Goal: Information Seeking & Learning: Learn about a topic

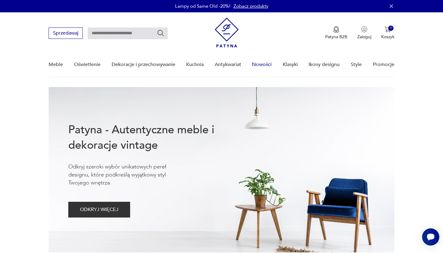
click at [261, 66] on link "Nowości" at bounding box center [262, 65] width 20 height 24
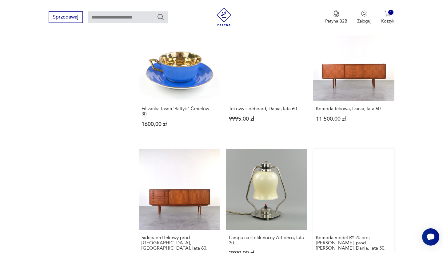
scroll to position [440, 0]
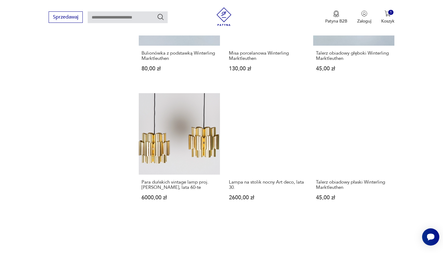
scroll to position [496, 0]
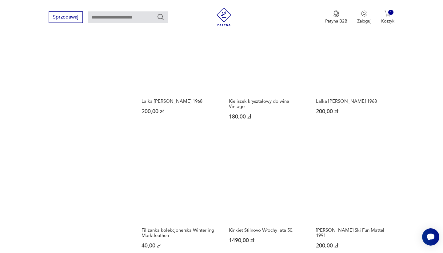
scroll to position [465, 0]
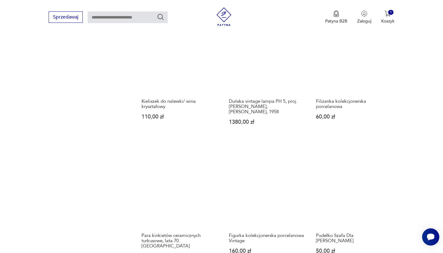
scroll to position [438, 0]
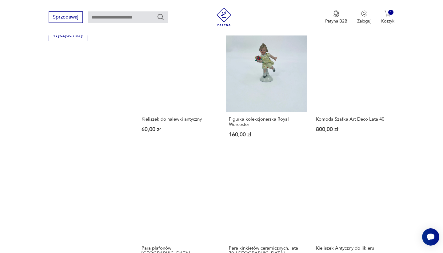
scroll to position [462, 0]
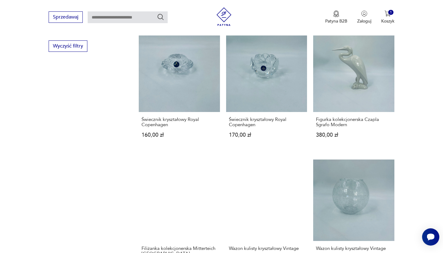
scroll to position [422, 0]
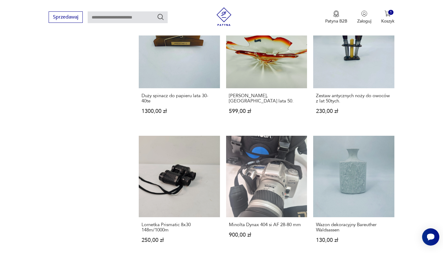
scroll to position [457, 0]
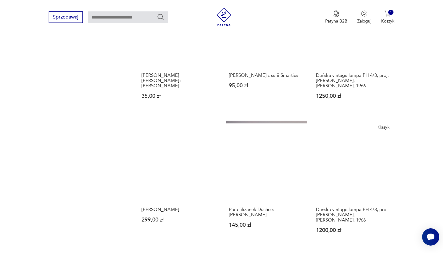
scroll to position [470, 0]
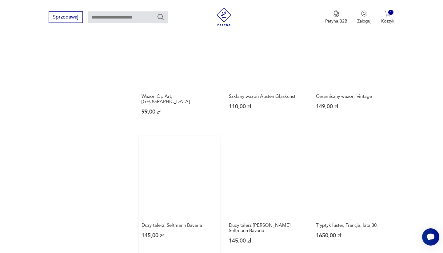
scroll to position [453, 0]
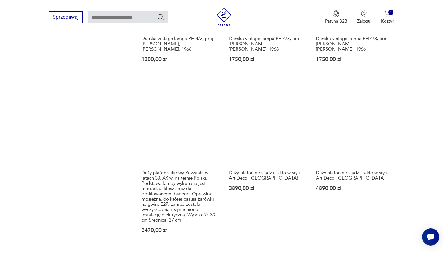
scroll to position [501, 0]
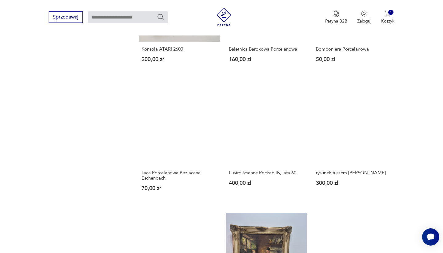
scroll to position [500, 0]
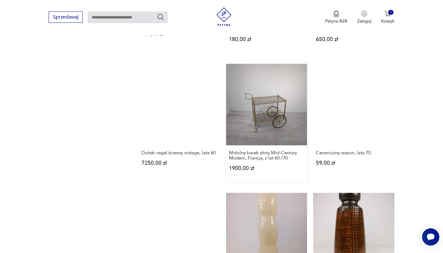
scroll to position [528, 0]
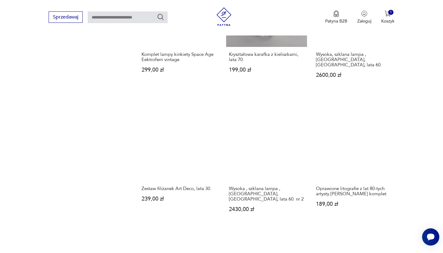
scroll to position [490, 0]
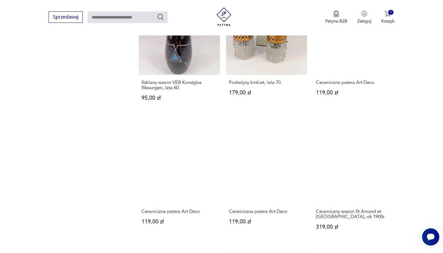
scroll to position [461, 0]
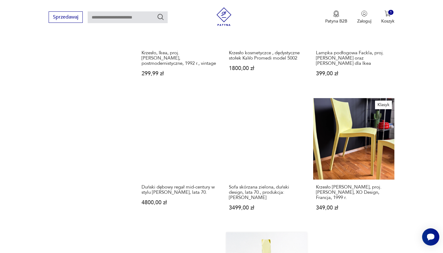
scroll to position [513, 0]
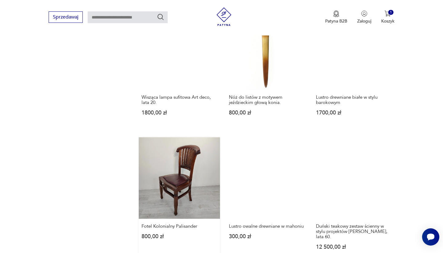
scroll to position [455, 0]
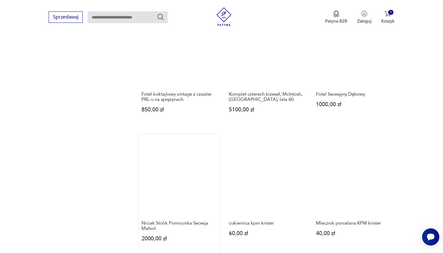
scroll to position [462, 0]
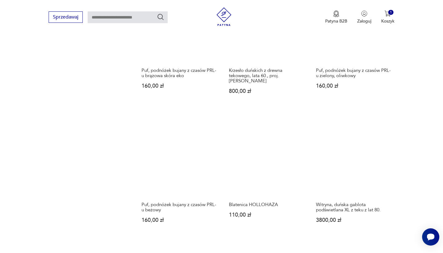
scroll to position [466, 0]
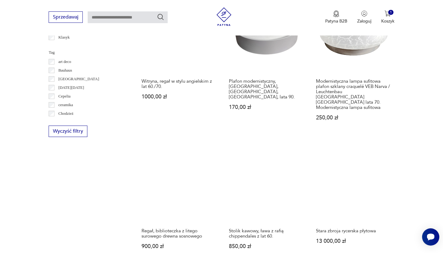
scroll to position [496, 0]
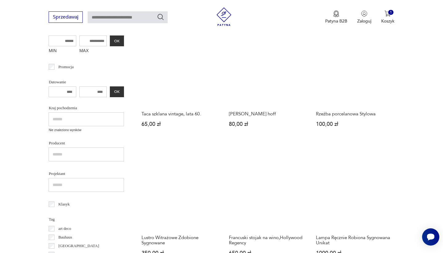
scroll to position [170, 0]
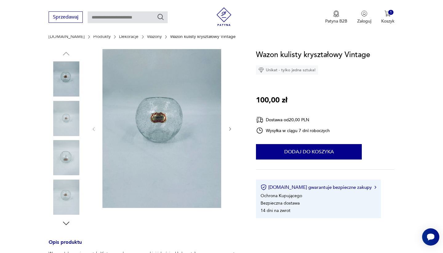
scroll to position [123, 0]
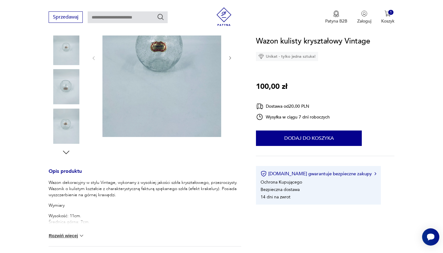
click at [62, 136] on img at bounding box center [66, 125] width 35 height 35
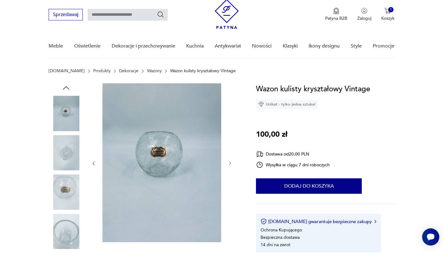
scroll to position [19, 0]
click at [63, 110] on img at bounding box center [66, 112] width 35 height 35
click at [66, 144] on img at bounding box center [66, 152] width 35 height 35
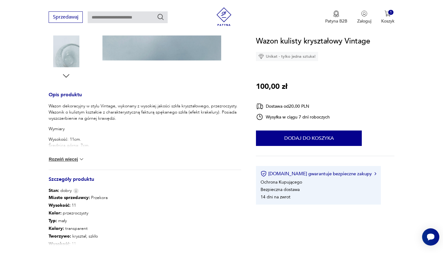
scroll to position [230, 0]
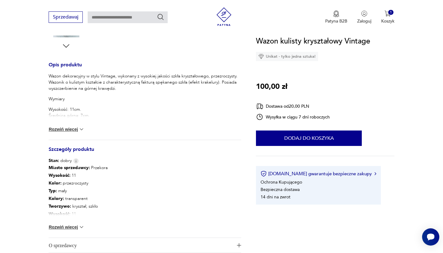
click at [82, 131] on img at bounding box center [82, 129] width 6 height 6
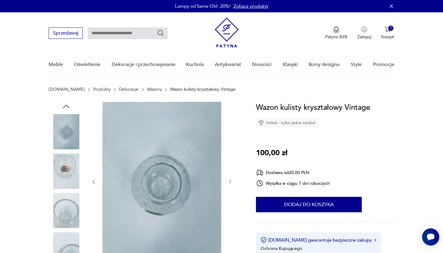
scroll to position [0, 0]
click at [63, 161] on img at bounding box center [66, 170] width 35 height 35
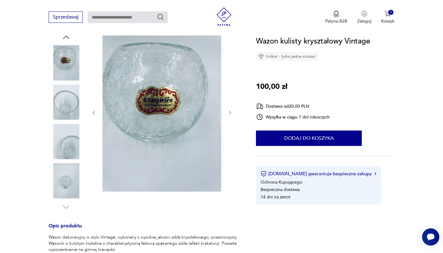
scroll to position [70, 0]
click at [65, 65] on img at bounding box center [66, 61] width 35 height 35
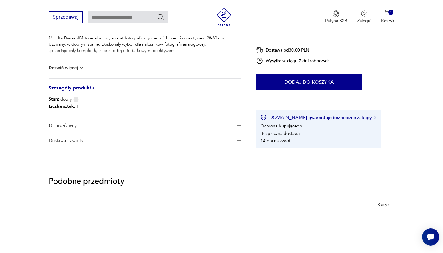
scroll to position [269, 0]
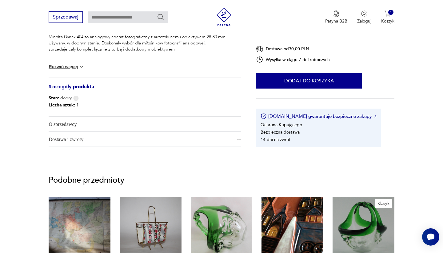
click at [68, 69] on button "Rozwiń więcej" at bounding box center [67, 66] width 36 height 6
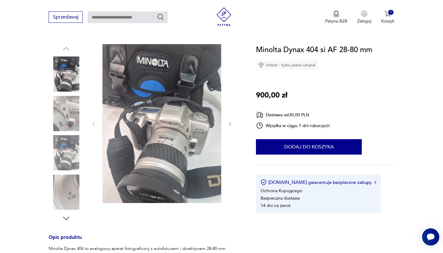
scroll to position [54, 0]
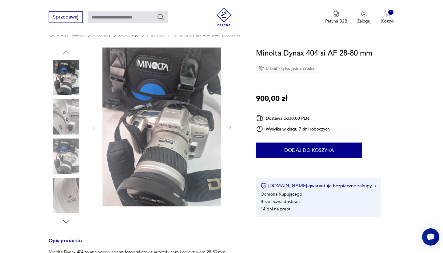
click at [64, 123] on img at bounding box center [66, 116] width 35 height 35
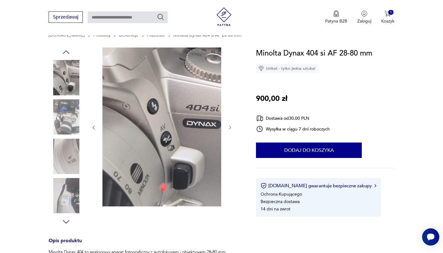
click at [65, 143] on img at bounding box center [66, 155] width 35 height 35
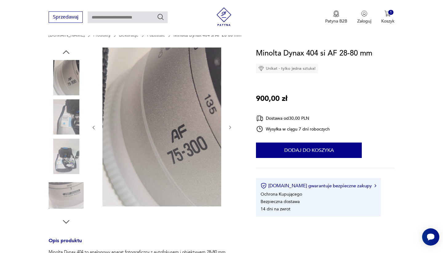
click at [67, 159] on img at bounding box center [66, 155] width 35 height 35
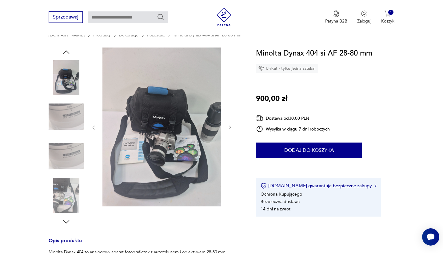
click at [64, 166] on img at bounding box center [66, 155] width 35 height 35
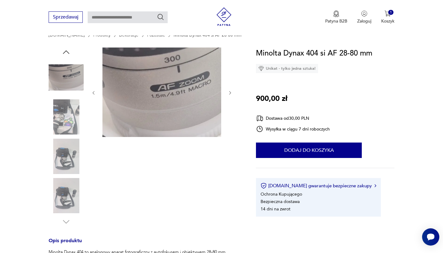
click at [64, 167] on img at bounding box center [66, 155] width 35 height 35
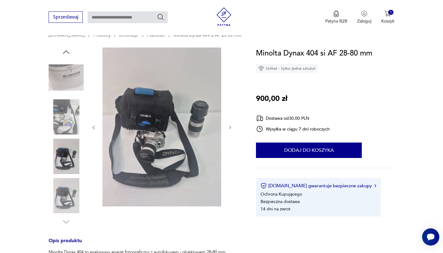
click at [68, 188] on img at bounding box center [66, 195] width 35 height 35
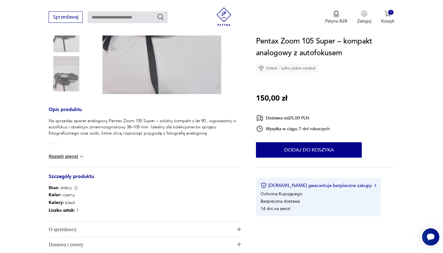
scroll to position [166, 0]
click at [71, 158] on button "Rozwiń więcej" at bounding box center [67, 156] width 36 height 6
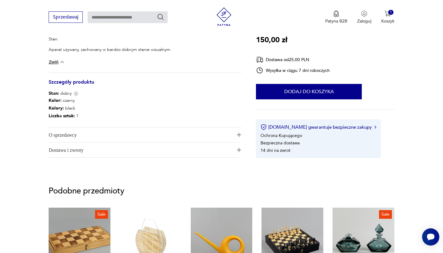
scroll to position [273, 0]
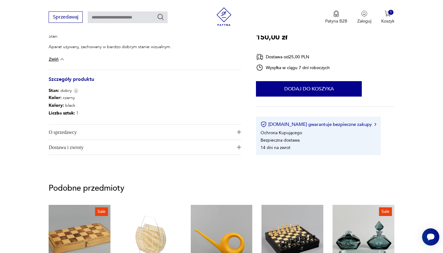
click at [156, 131] on span "O sprzedawcy" at bounding box center [141, 131] width 184 height 15
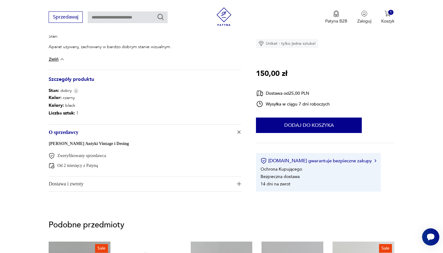
click at [153, 187] on span "Dostawa i zwroty" at bounding box center [141, 183] width 184 height 15
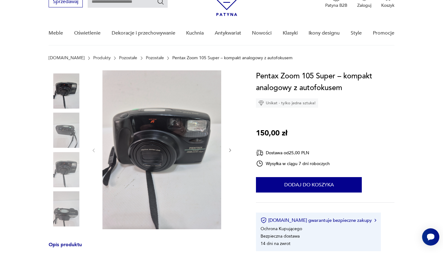
scroll to position [31, 0]
click at [64, 135] on img at bounding box center [66, 129] width 35 height 35
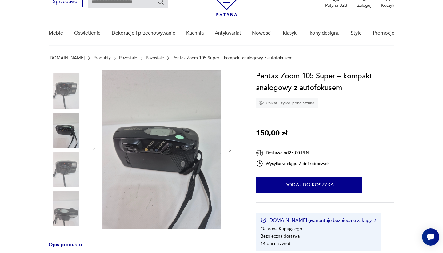
click at [65, 162] on img at bounding box center [66, 169] width 35 height 35
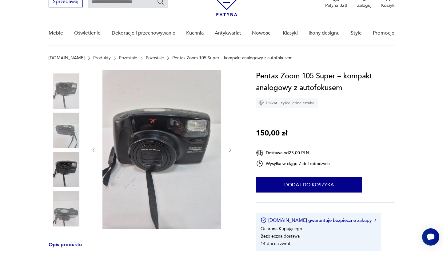
click at [65, 192] on img at bounding box center [66, 208] width 35 height 35
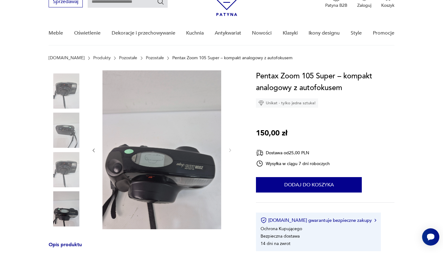
click at [66, 114] on img at bounding box center [66, 129] width 35 height 35
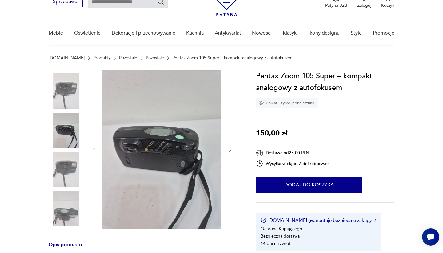
click at [65, 82] on img at bounding box center [66, 90] width 35 height 35
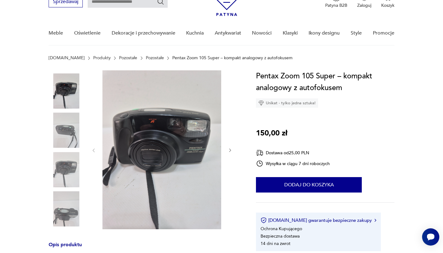
click at [67, 130] on img at bounding box center [66, 129] width 35 height 35
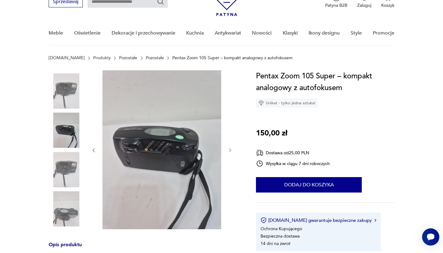
click at [71, 158] on img at bounding box center [66, 169] width 35 height 35
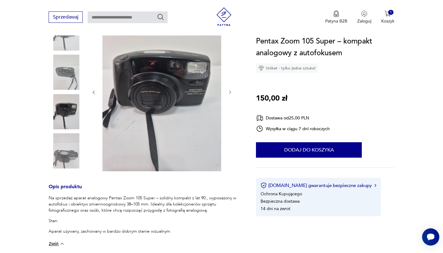
scroll to position [87, 0]
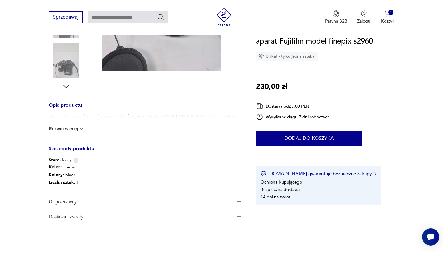
scroll to position [193, 0]
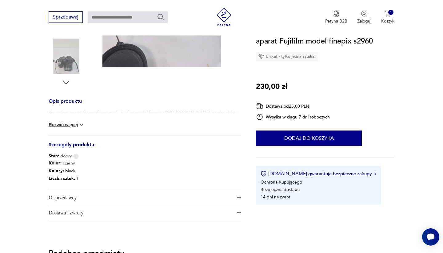
click at [74, 126] on button "Rozwiń więcej" at bounding box center [67, 124] width 36 height 6
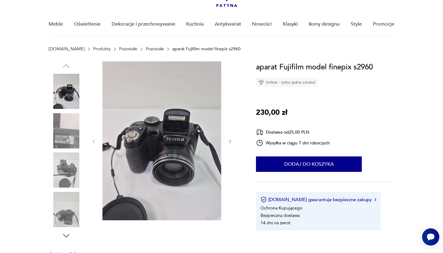
scroll to position [36, 0]
